Goal: Transaction & Acquisition: Book appointment/travel/reservation

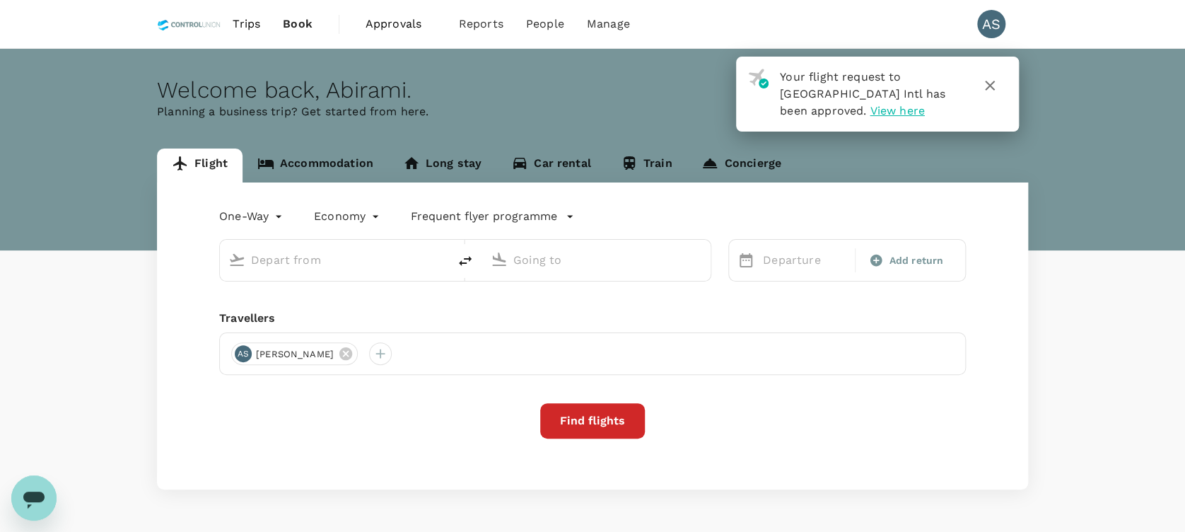
type input "roundtrip"
type input "Kuala Lumpur Intl ([GEOGRAPHIC_DATA])"
type input "Taiwan Taoyuan Intl (TPE)"
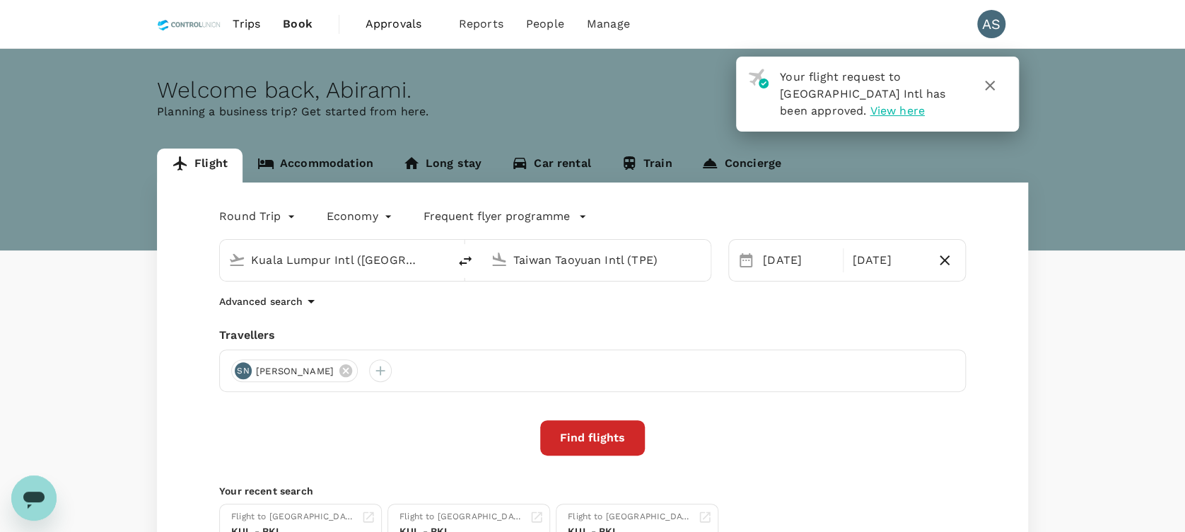
click at [870, 108] on span "View here" at bounding box center [897, 110] width 54 height 13
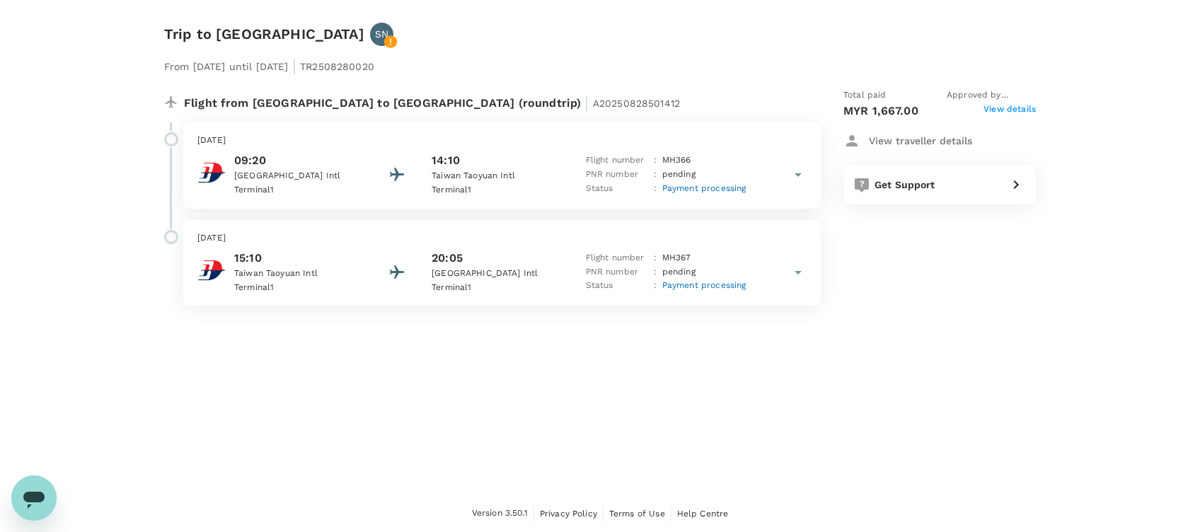
click at [197, 37] on div "From [DATE] until [DATE] | TR2508280020 Flight from [GEOGRAPHIC_DATA] to [GEOGR…" at bounding box center [588, 175] width 894 height 305
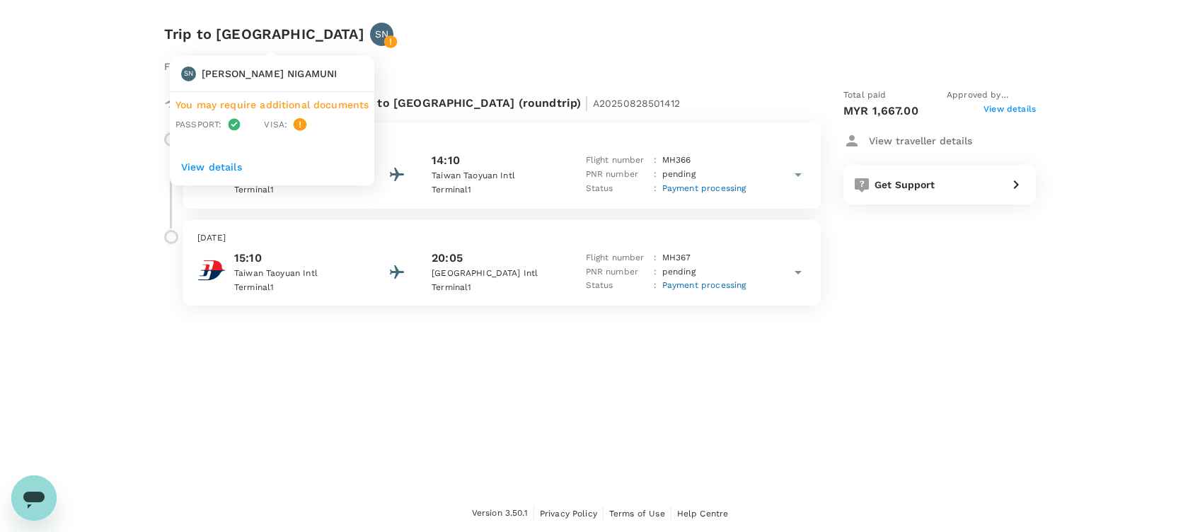
click at [370, 40] on div "SN" at bounding box center [381, 34] width 23 height 23
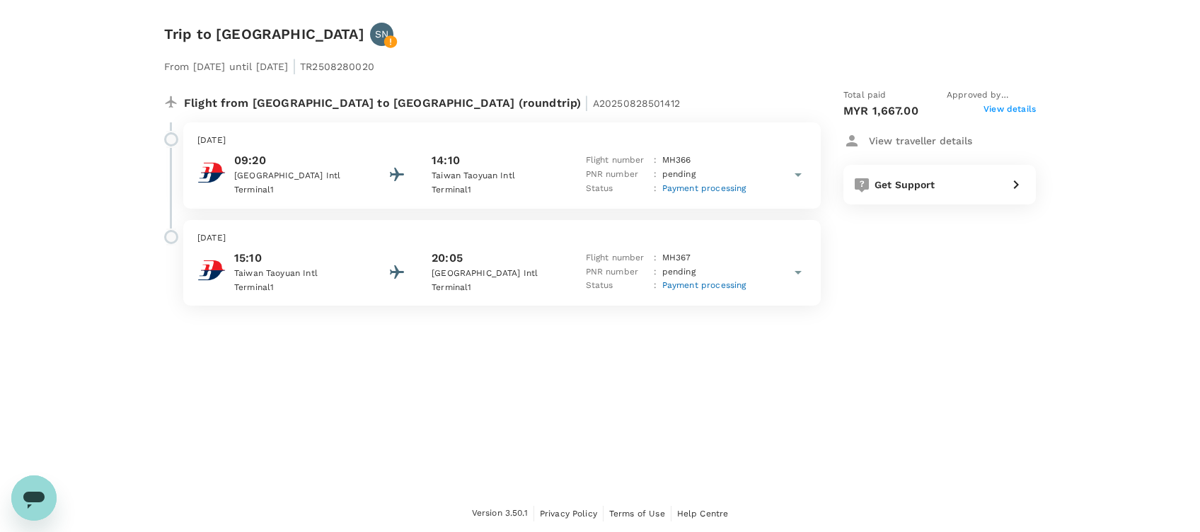
click at [204, 29] on div "From [DATE] until [DATE] | TR2508280020 Flight from [GEOGRAPHIC_DATA] to [GEOGR…" at bounding box center [588, 175] width 894 height 305
drag, startPoint x: 158, startPoint y: 45, endPoint x: 169, endPoint y: 63, distance: 21.0
click at [160, 48] on div "From [DATE] until [DATE] | TR2508280020 Flight from [GEOGRAPHIC_DATA] to [GEOGR…" at bounding box center [588, 175] width 894 height 305
click at [173, 71] on p "From [DATE] until [DATE] | TR2508280020" at bounding box center [269, 64] width 210 height 25
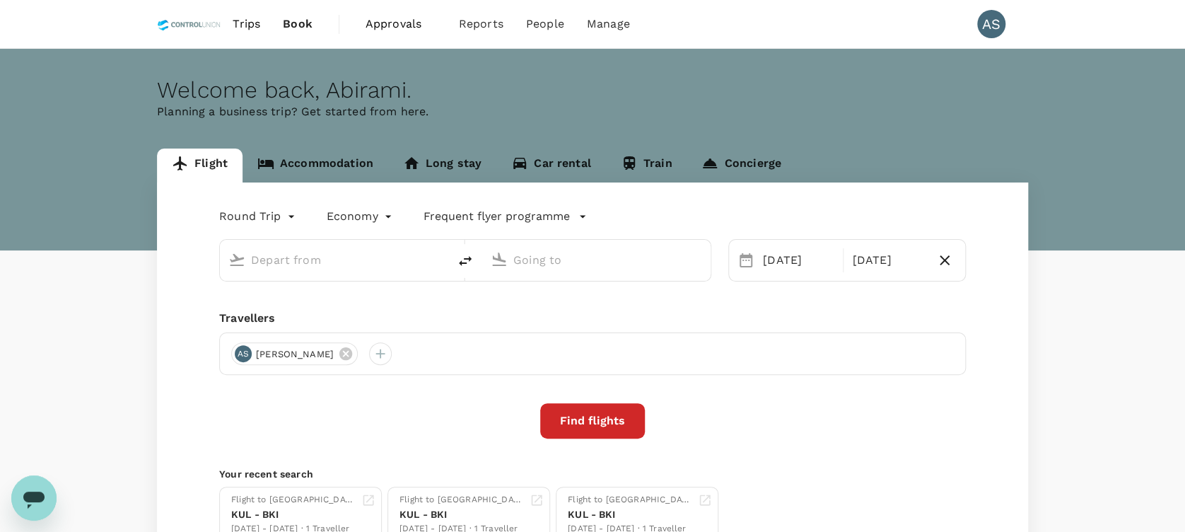
type input "Kuala Lumpur Intl ([GEOGRAPHIC_DATA])"
type input "Taiwan Taoyuan Intl (TPE)"
type input "Kuala Lumpur Intl ([GEOGRAPHIC_DATA])"
type input "Taiwan Taoyuan Intl (TPE)"
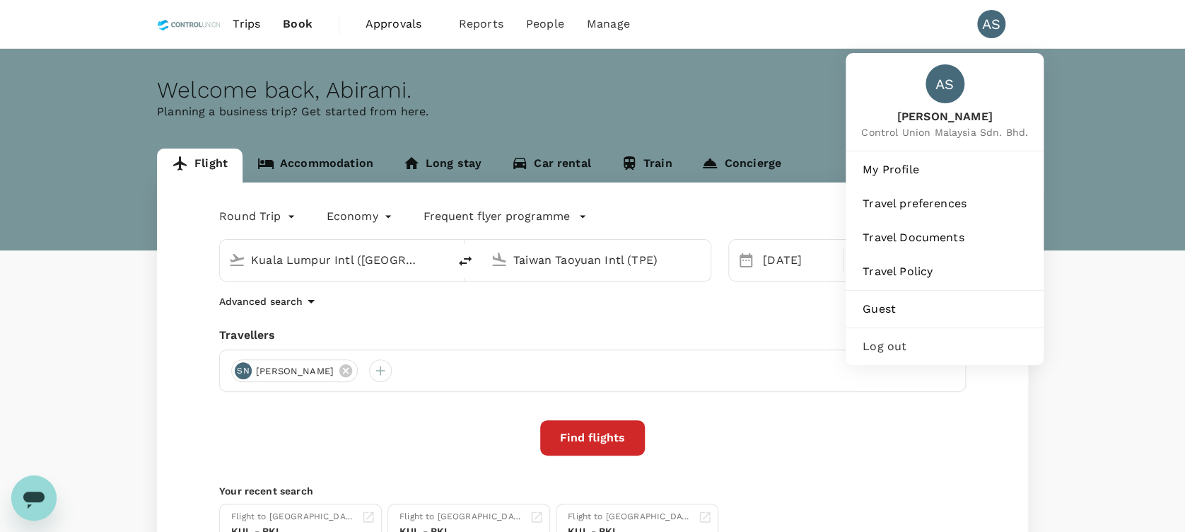
click at [892, 344] on span "Log out" at bounding box center [945, 346] width 164 height 17
